Goal: Check status: Check status

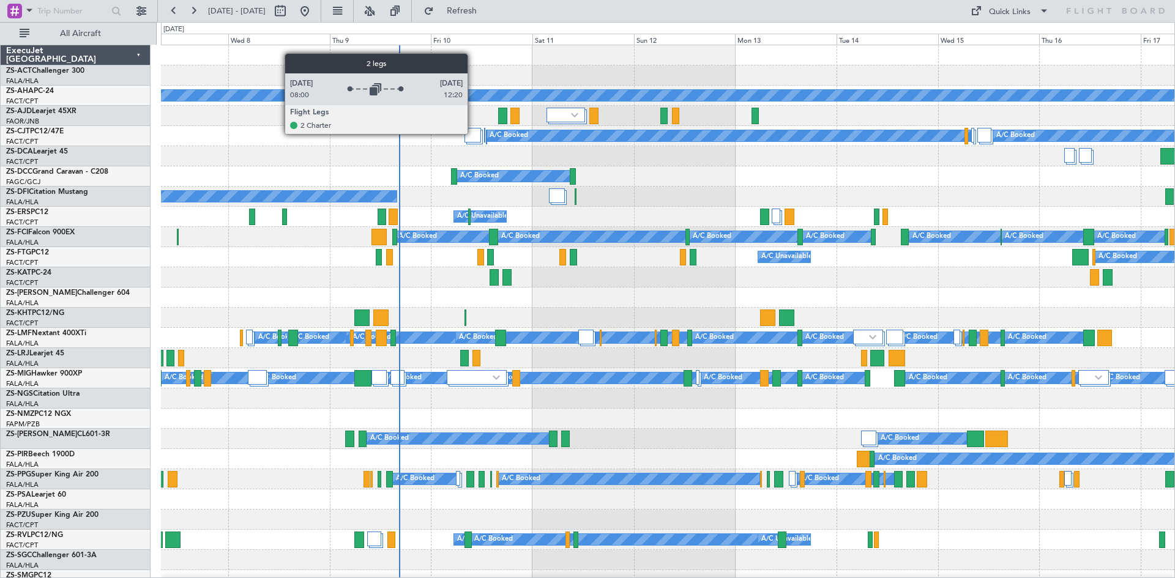
click at [473, 133] on div at bounding box center [473, 135] width 17 height 15
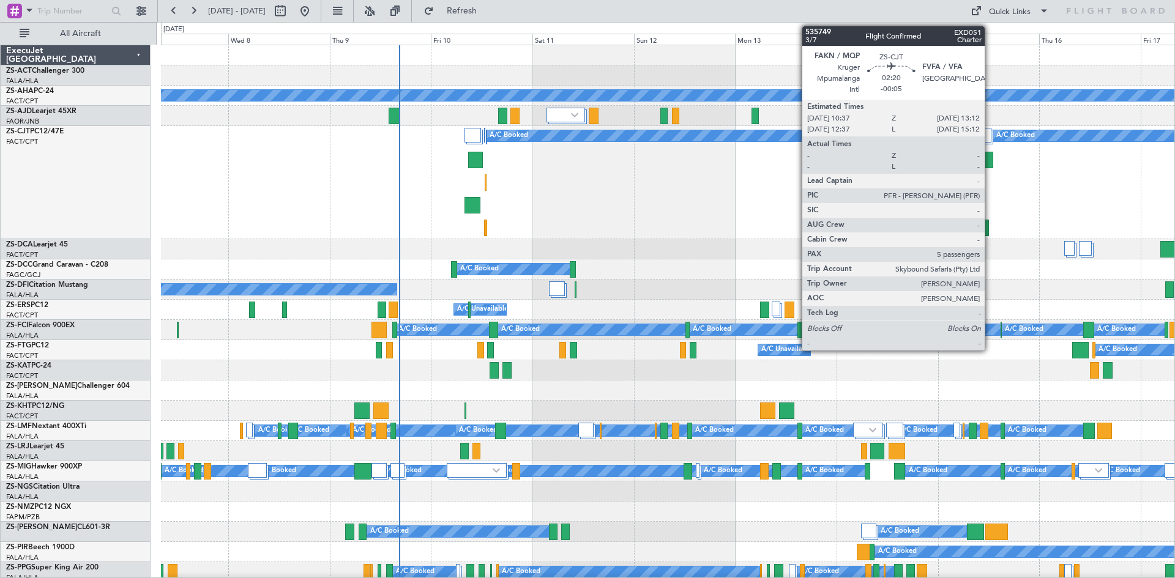
click at [990, 162] on div at bounding box center [987, 160] width 11 height 17
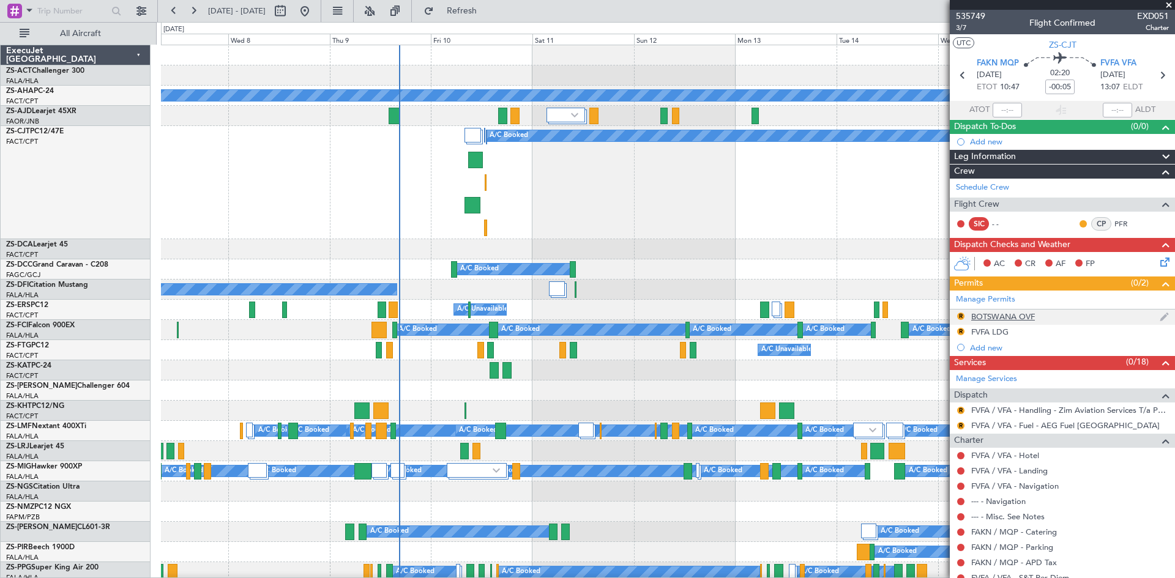
click at [994, 314] on div "BOTSWANA OVF" at bounding box center [1003, 317] width 64 height 10
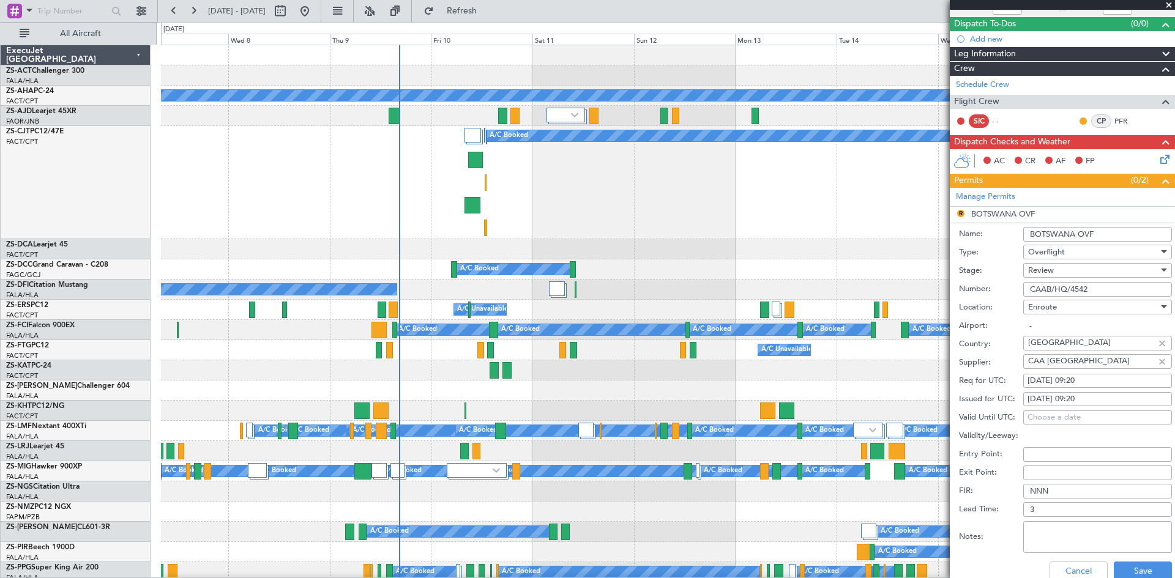
scroll to position [122, 0]
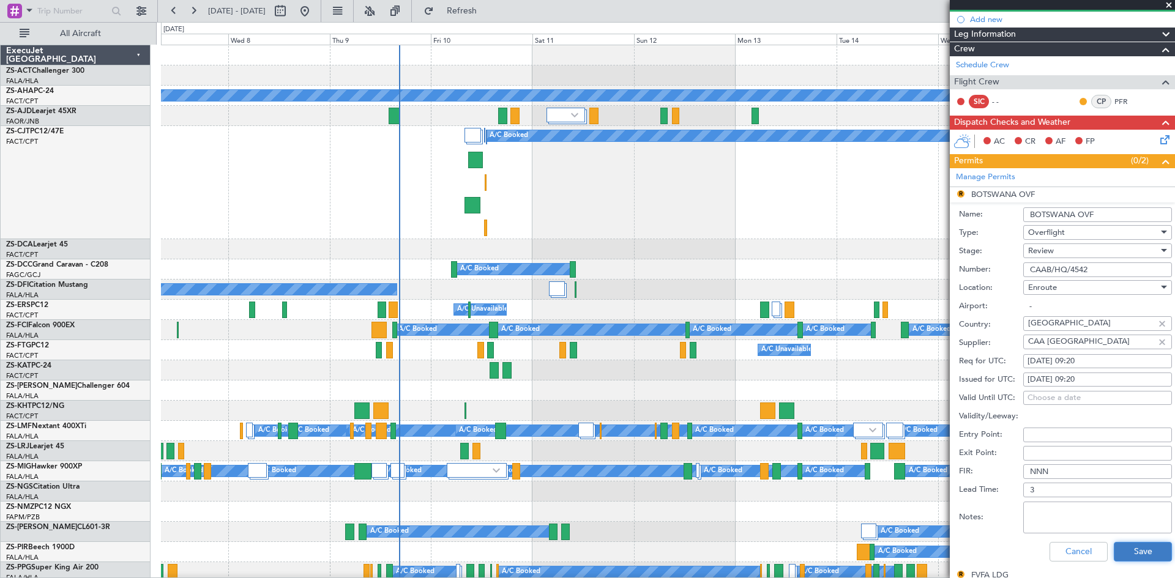
click at [1140, 548] on button "Save" at bounding box center [1143, 552] width 58 height 20
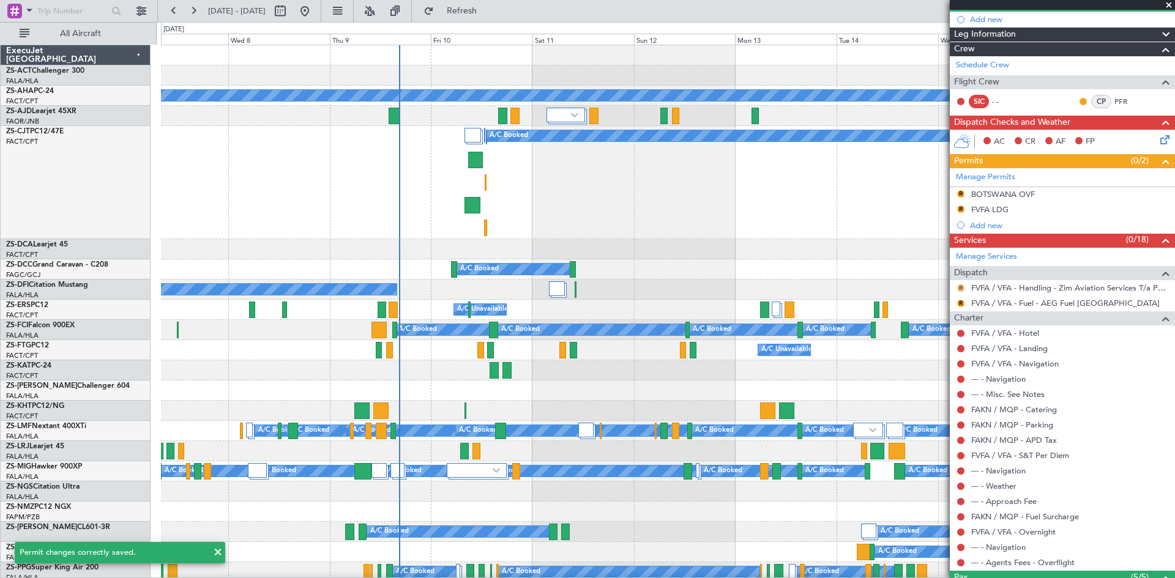
click at [963, 286] on button "R" at bounding box center [960, 288] width 7 height 7
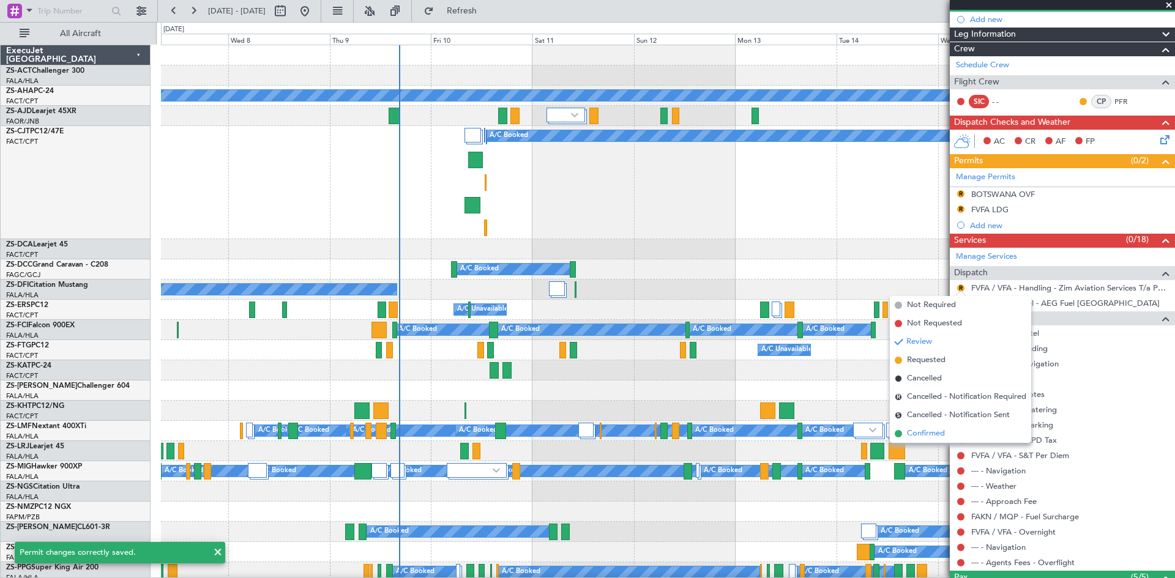
click at [919, 429] on span "Confirmed" at bounding box center [926, 434] width 38 height 12
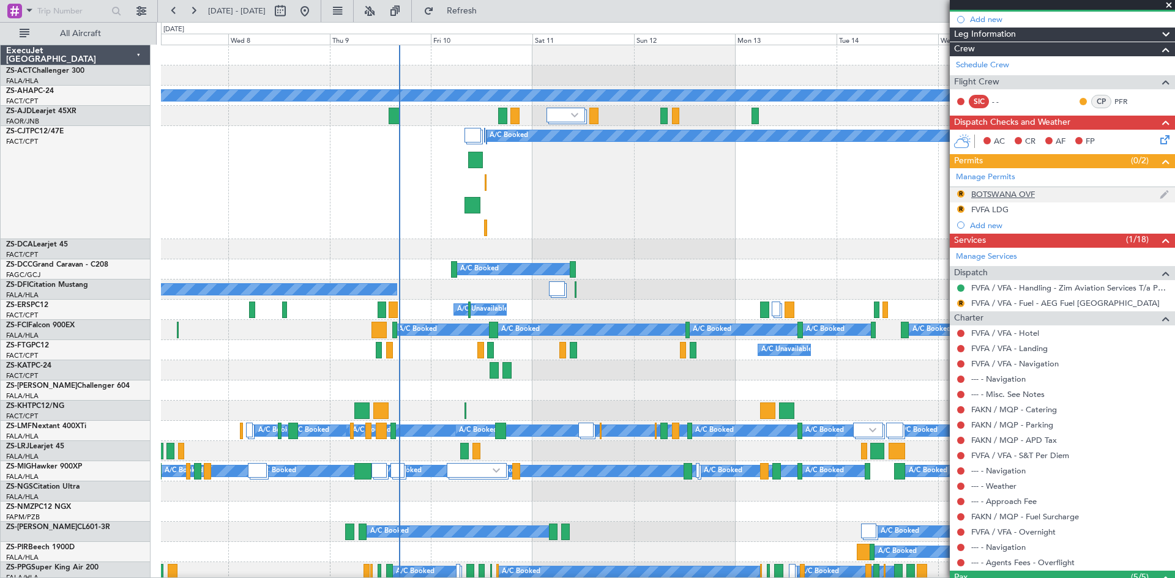
click at [988, 193] on div "BOTSWANA OVF" at bounding box center [1003, 194] width 64 height 10
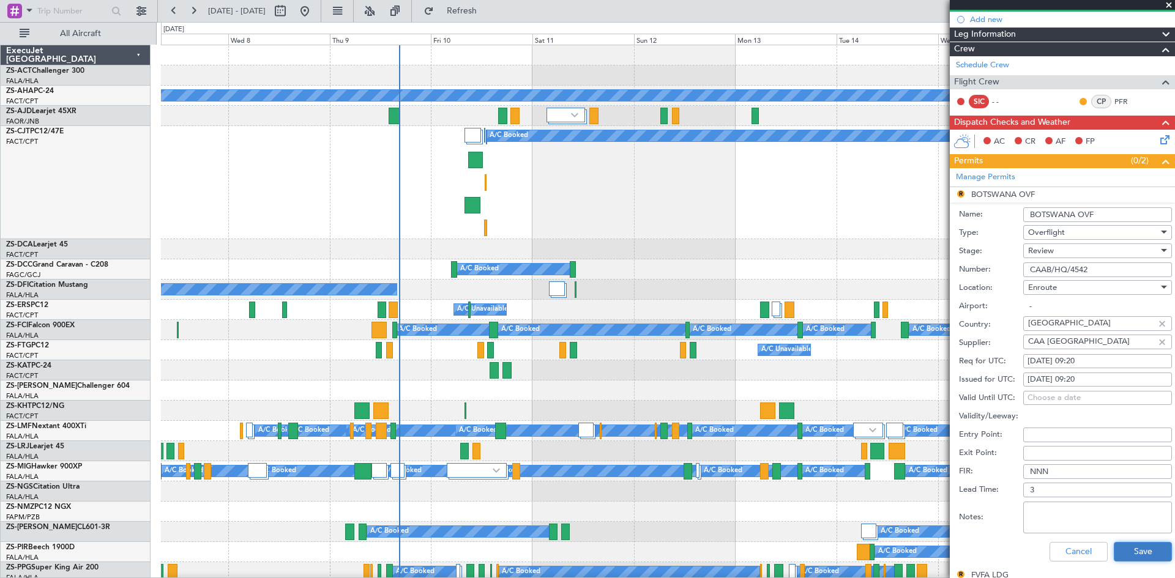
click at [1137, 554] on button "Save" at bounding box center [1143, 552] width 58 height 20
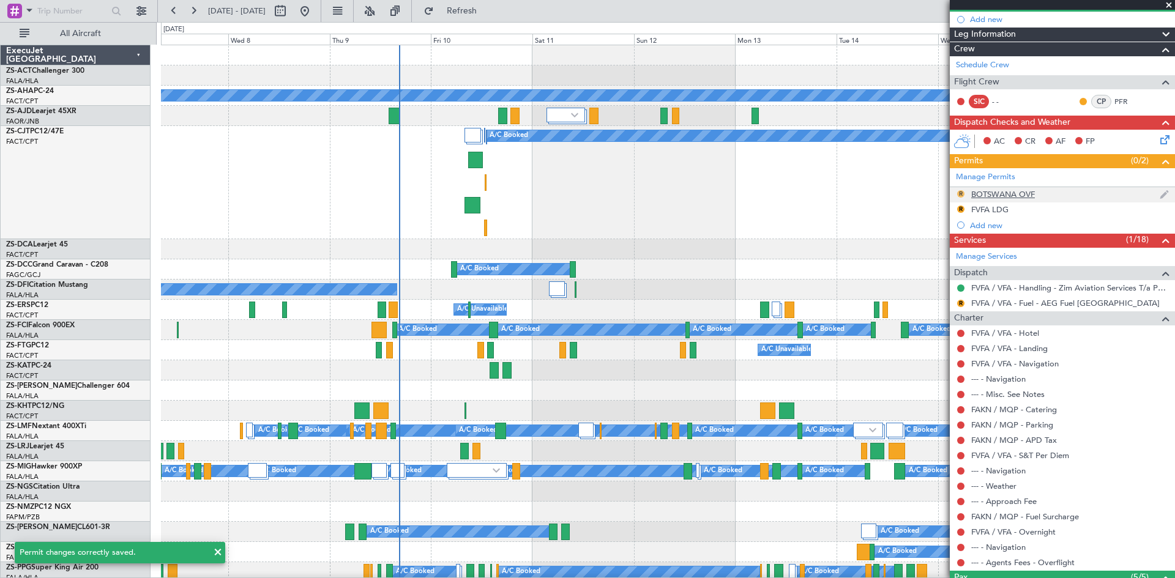
click at [960, 195] on button "R" at bounding box center [960, 193] width 7 height 7
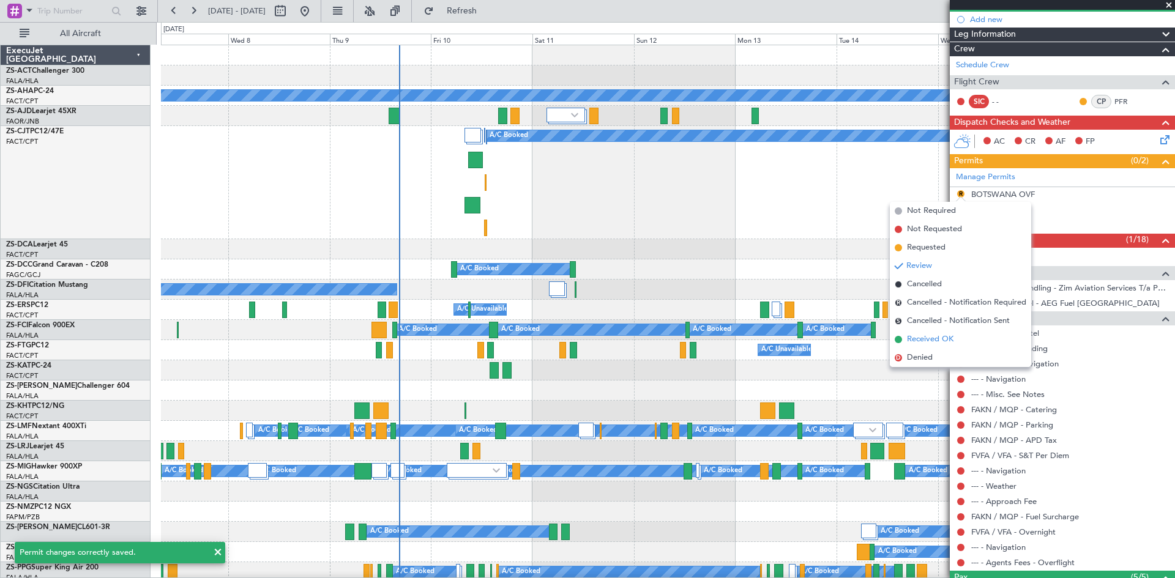
click at [919, 335] on span "Received OK" at bounding box center [930, 340] width 47 height 12
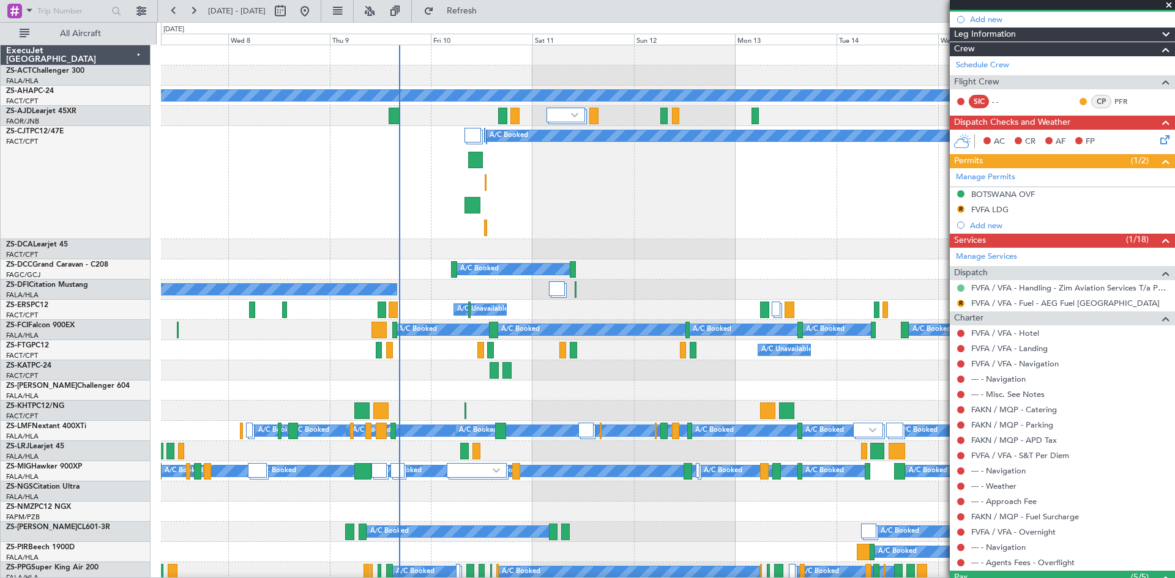
click at [962, 289] on button at bounding box center [960, 288] width 7 height 7
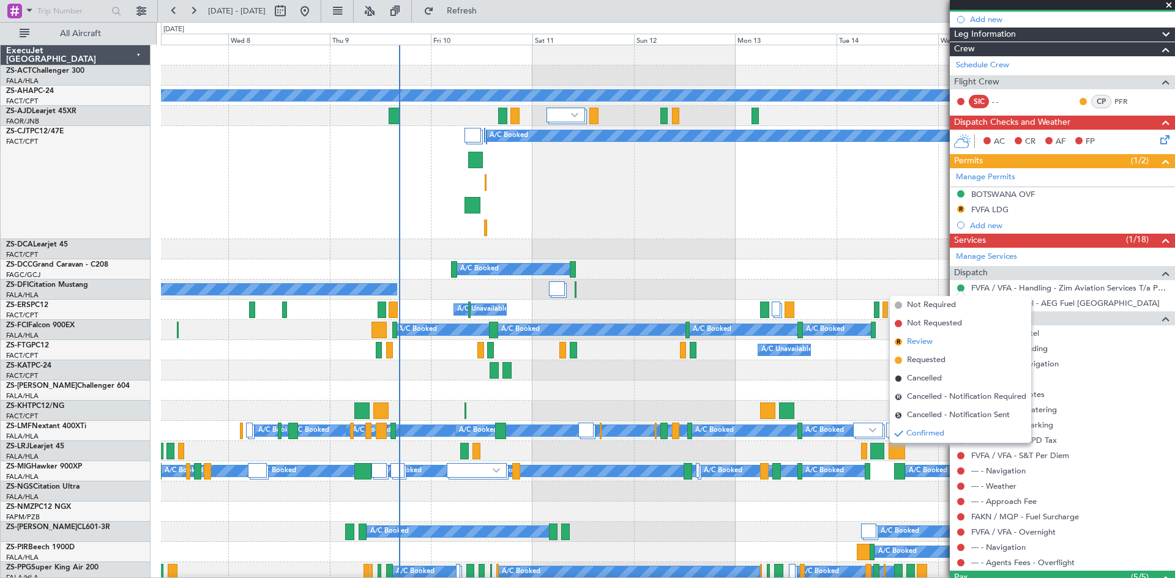
click at [936, 341] on li "R Review" at bounding box center [960, 342] width 141 height 18
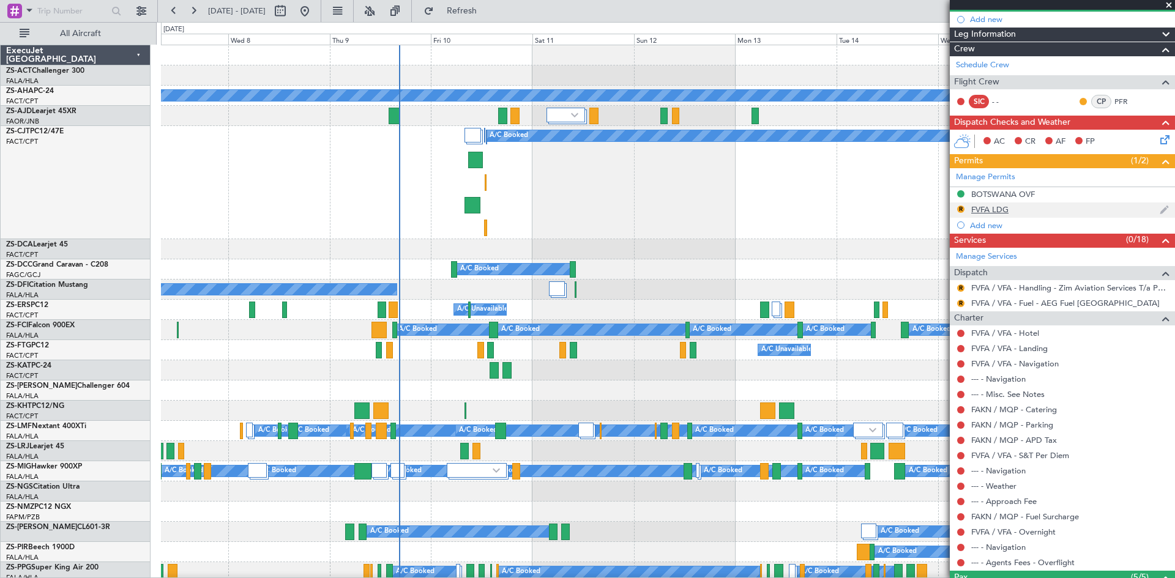
click at [987, 207] on div "FVFA LDG" at bounding box center [989, 209] width 37 height 10
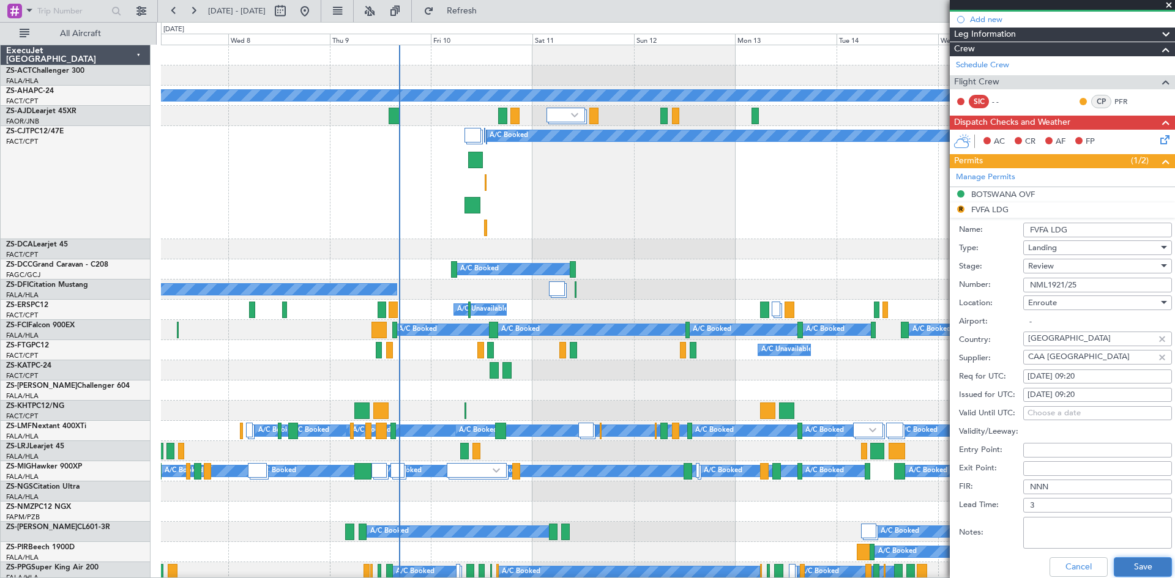
click at [1142, 564] on button "Save" at bounding box center [1143, 568] width 58 height 20
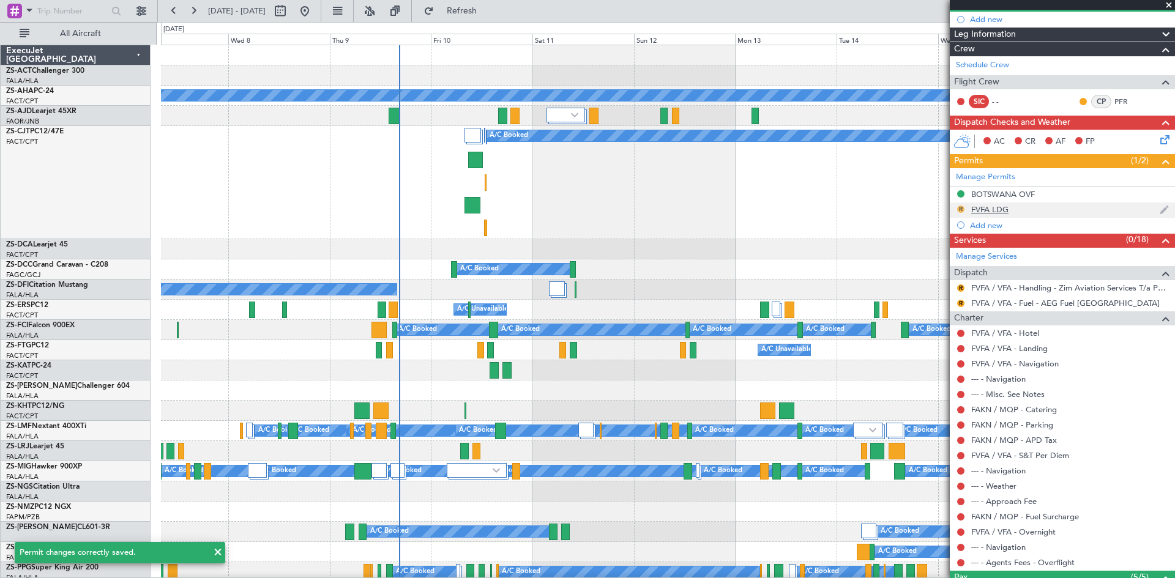
click at [960, 209] on button "R" at bounding box center [960, 209] width 7 height 7
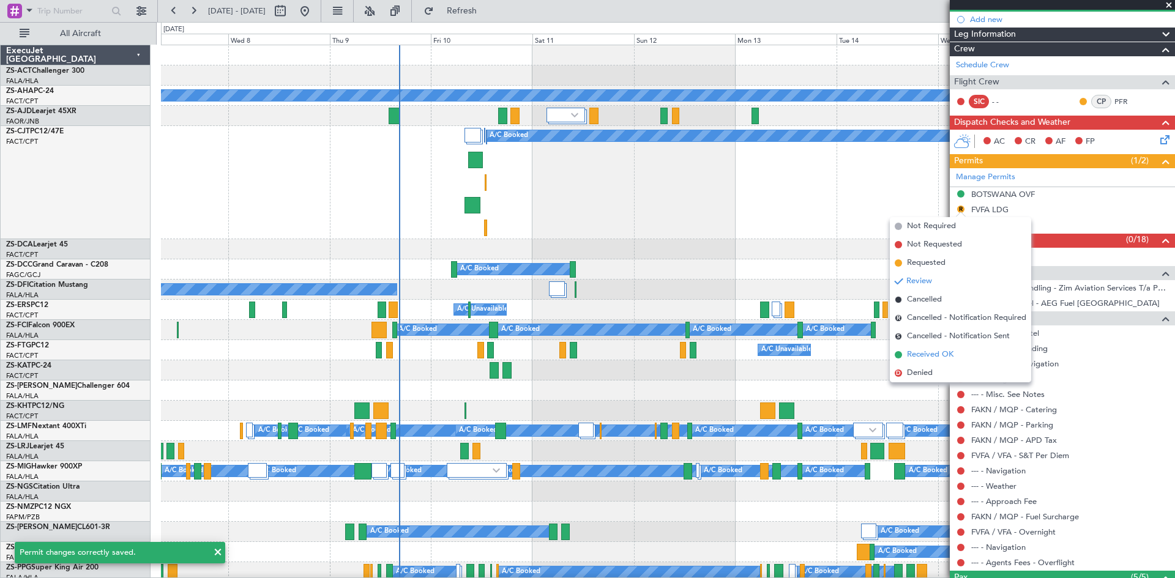
click at [947, 355] on span "Received OK" at bounding box center [930, 355] width 47 height 12
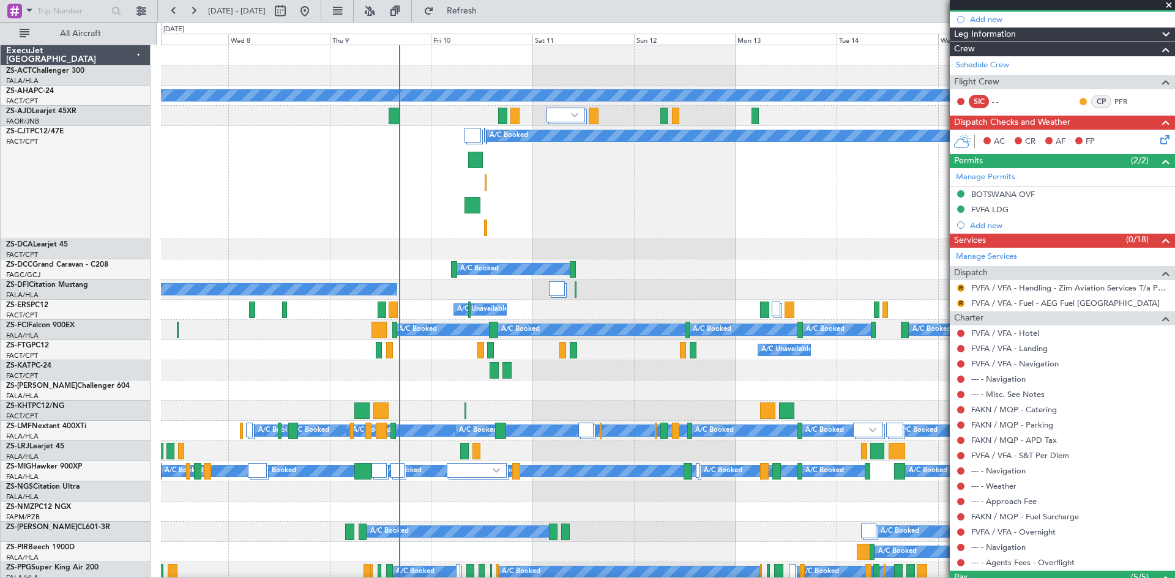
click at [1170, 6] on span at bounding box center [1169, 5] width 12 height 11
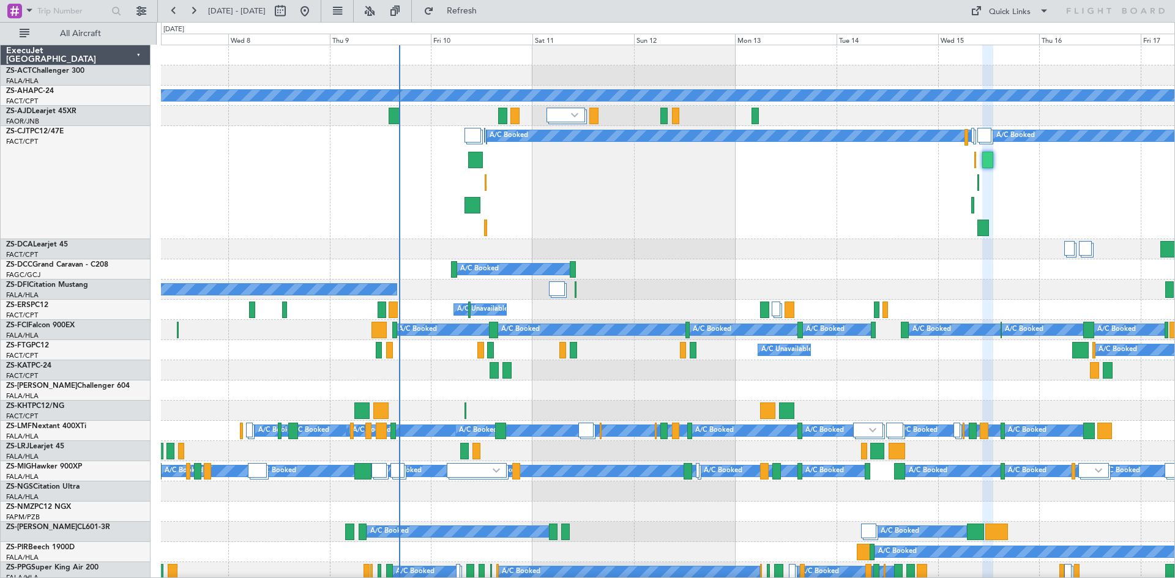
type input "0"
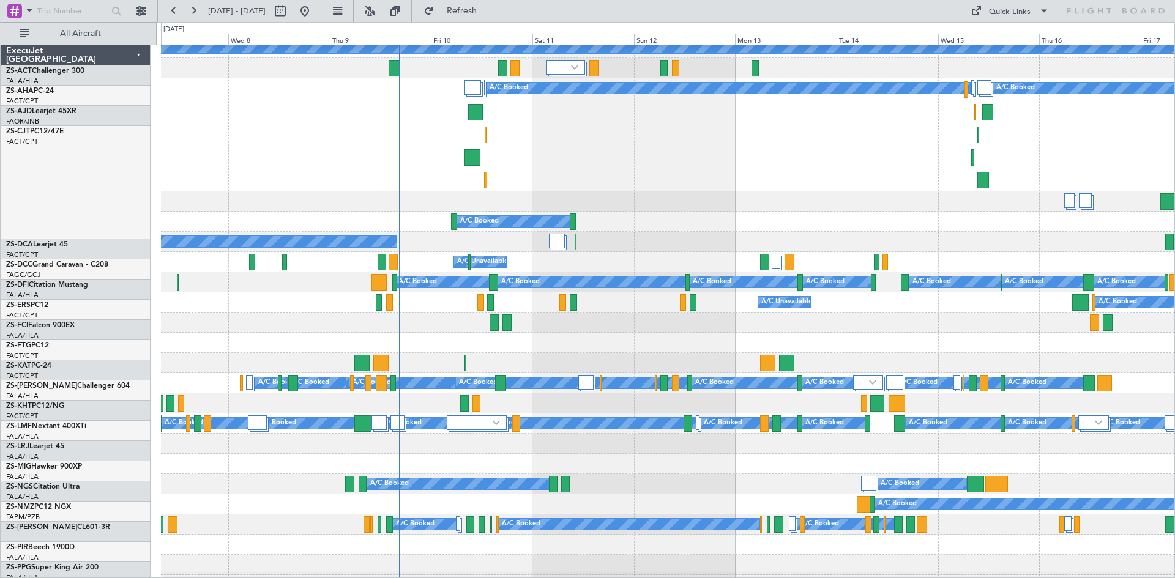
scroll to position [61, 0]
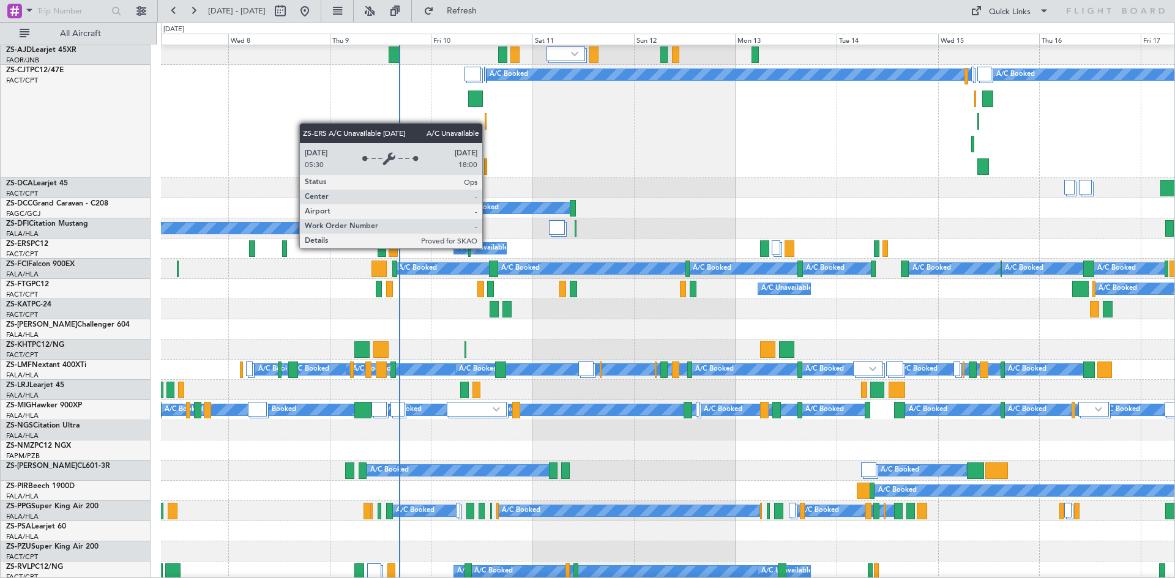
click at [488, 248] on div "A/C Unavailable" at bounding box center [482, 248] width 51 height 18
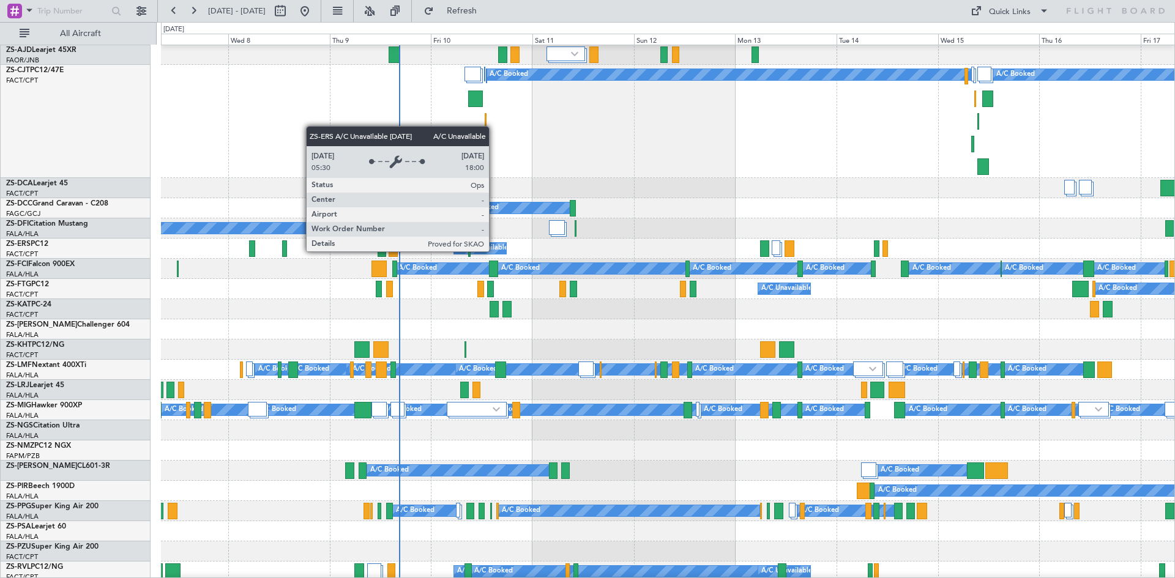
click at [494, 251] on div "A/C Unavailable" at bounding box center [482, 248] width 51 height 18
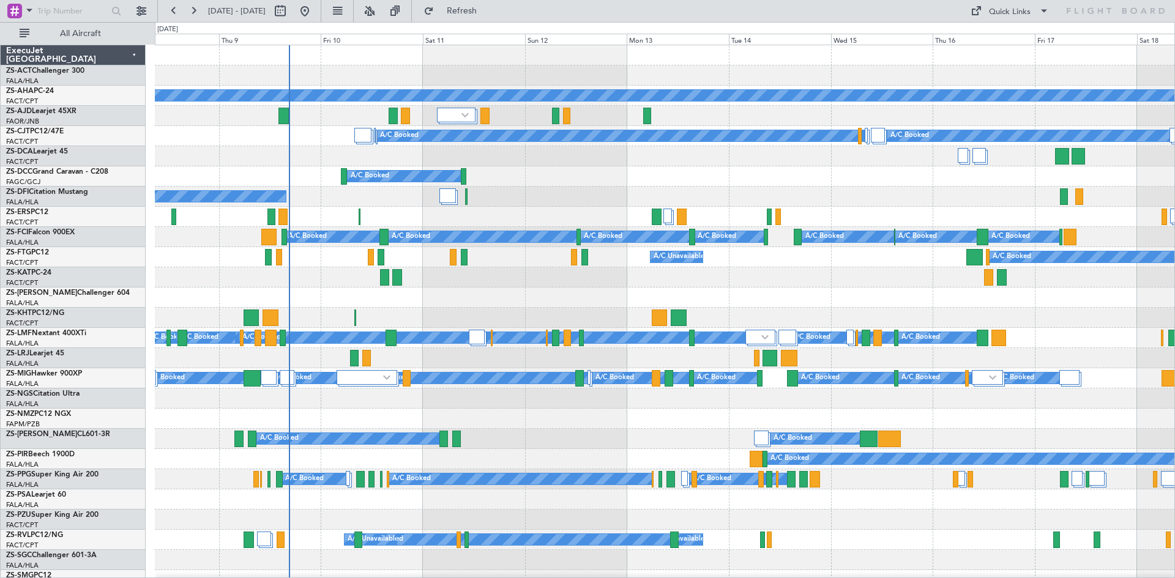
click at [155, 163] on div "Planned Maint A/C Booked A/C Booked A/C Booked A/C Booked A/C Booked A/C Booked…" at bounding box center [587, 300] width 1175 height 556
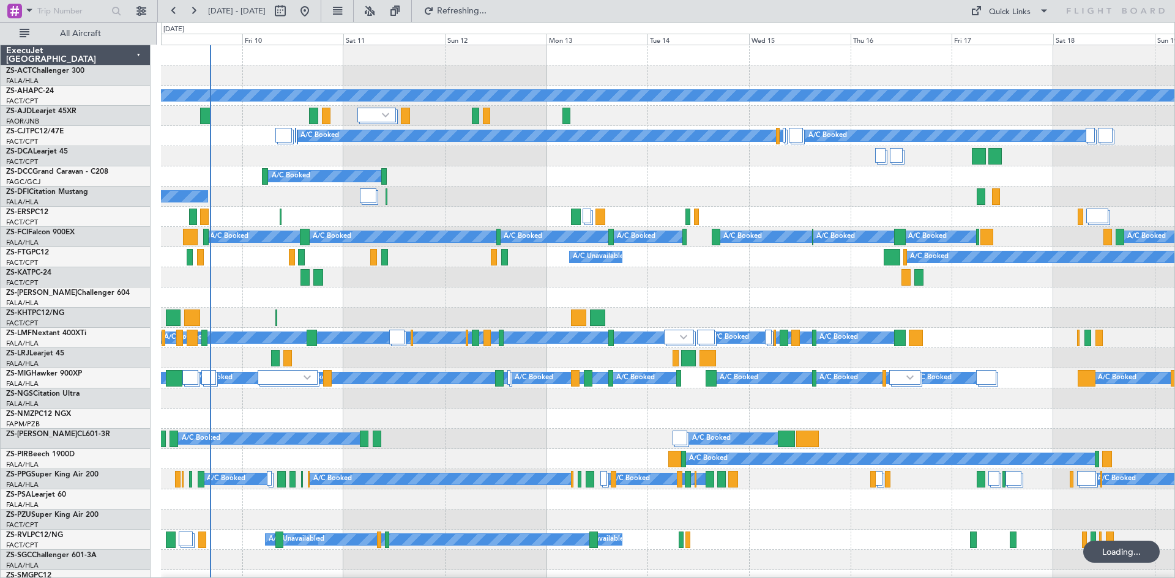
scroll to position [7, 0]
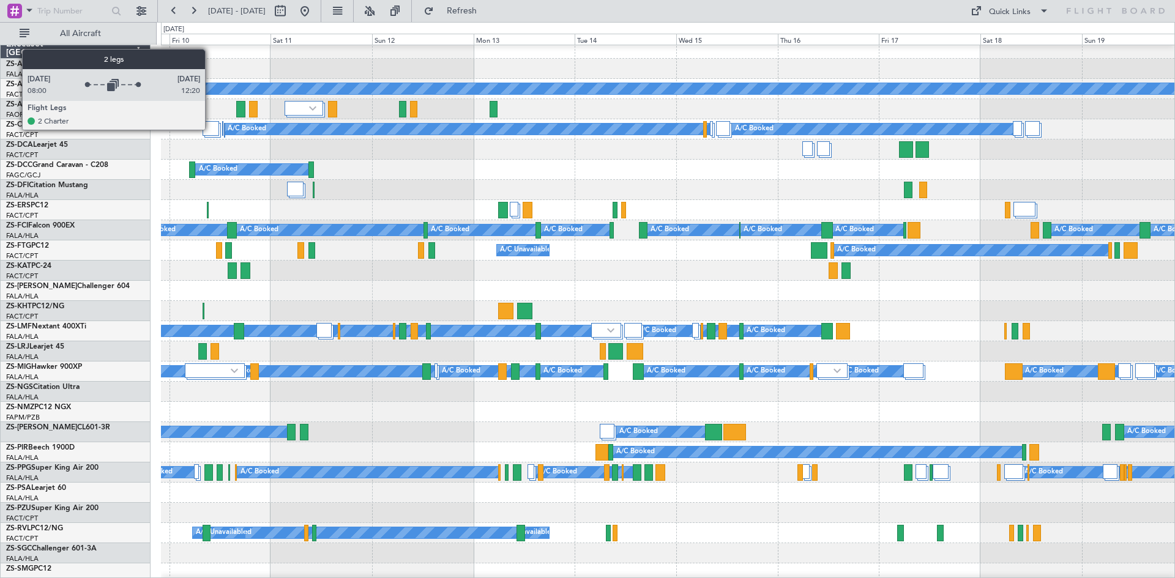
click at [211, 129] on div at bounding box center [211, 128] width 17 height 15
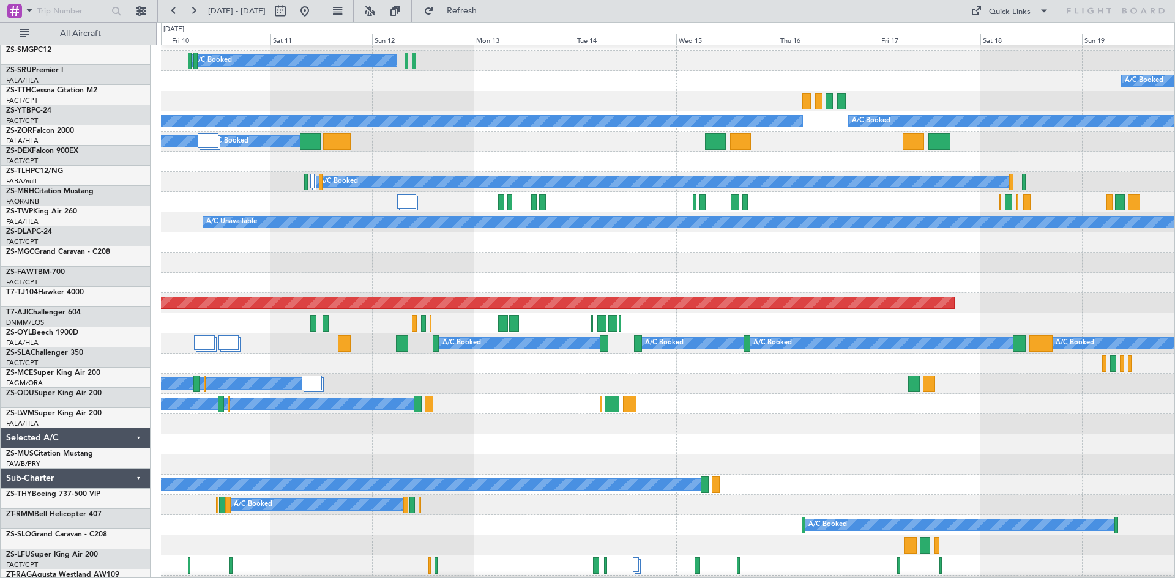
scroll to position [680, 0]
